Goal: Find specific page/section: Find specific page/section

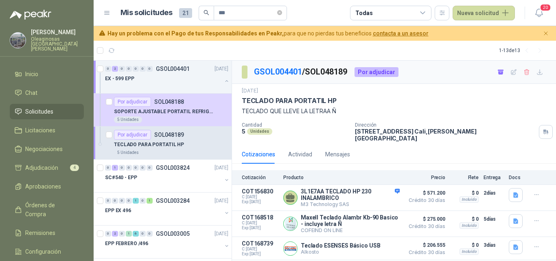
click at [42, 37] on p "Oleaginosas [GEOGRAPHIC_DATA][PERSON_NAME]" at bounding box center [57, 44] width 53 height 15
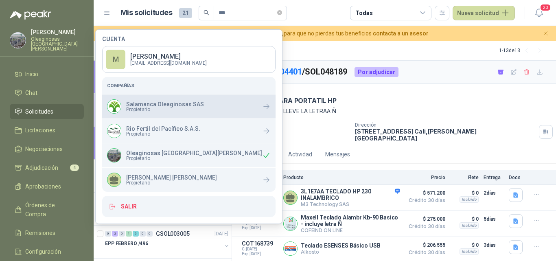
click at [140, 115] on div "Salamanca Oleaginosas SAS Propietario" at bounding box center [188, 106] width 173 height 24
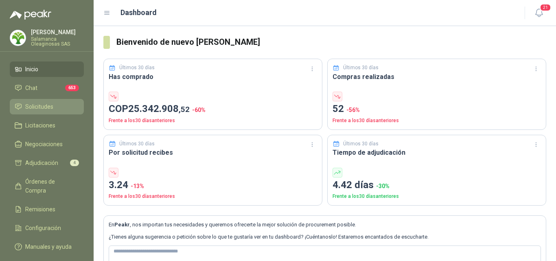
click at [44, 105] on span "Solicitudes" at bounding box center [39, 106] width 28 height 9
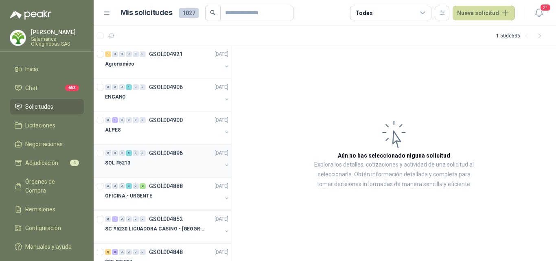
click at [157, 157] on div "0 0 0 5 0 0 GSOL004896 14/08/25" at bounding box center [167, 153] width 125 height 10
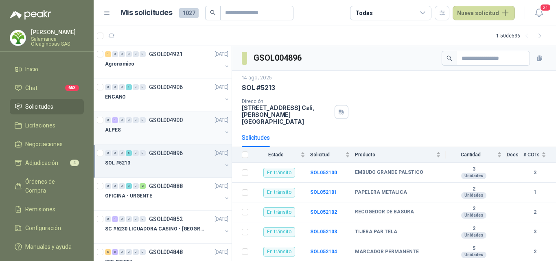
click at [150, 130] on div "ALPES" at bounding box center [163, 130] width 117 height 10
